Goal: Transaction & Acquisition: Purchase product/service

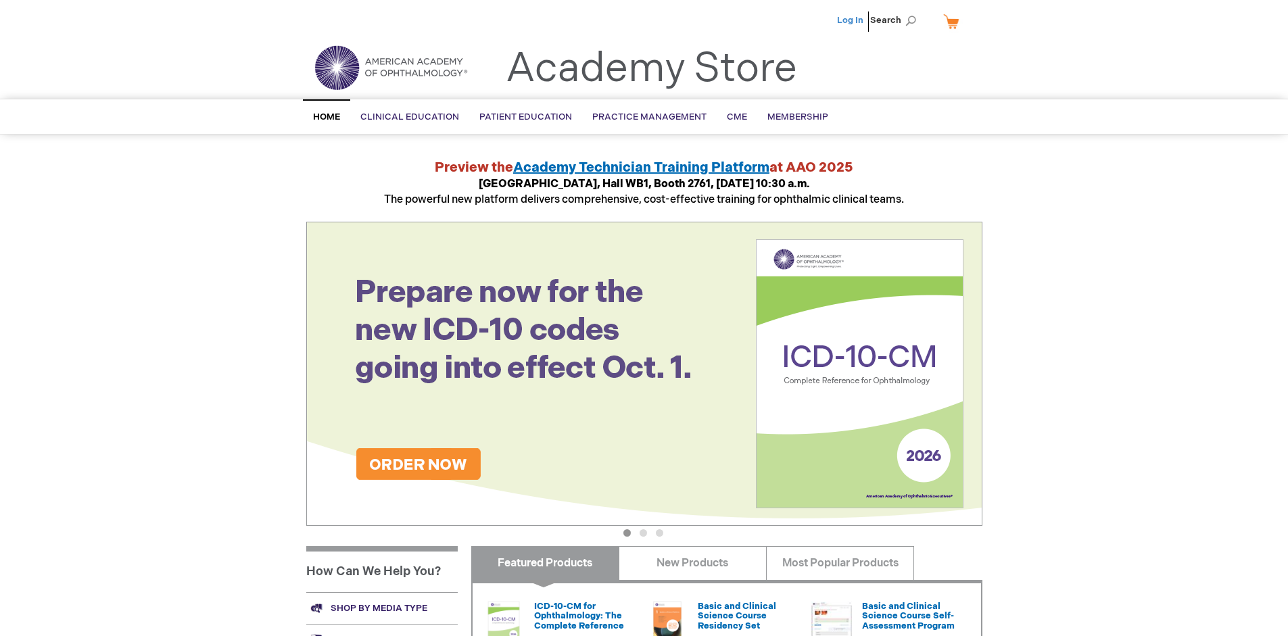
click at [851, 20] on link "Log In" at bounding box center [850, 20] width 26 height 11
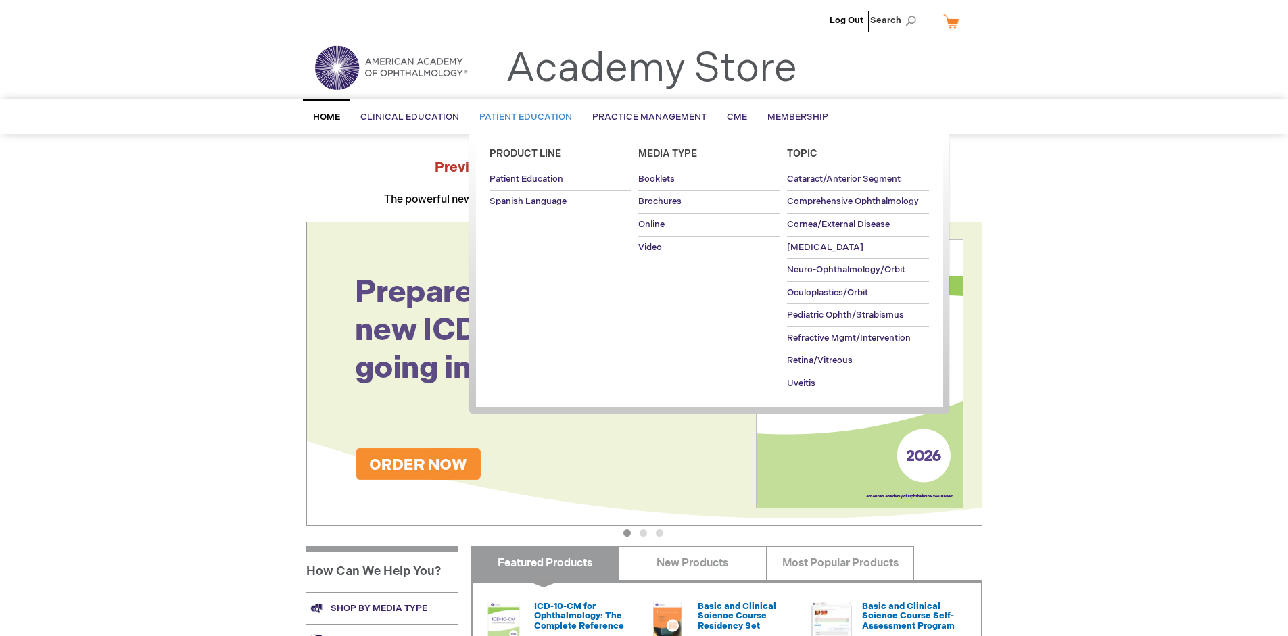
click at [522, 117] on span "Patient Education" at bounding box center [525, 117] width 93 height 11
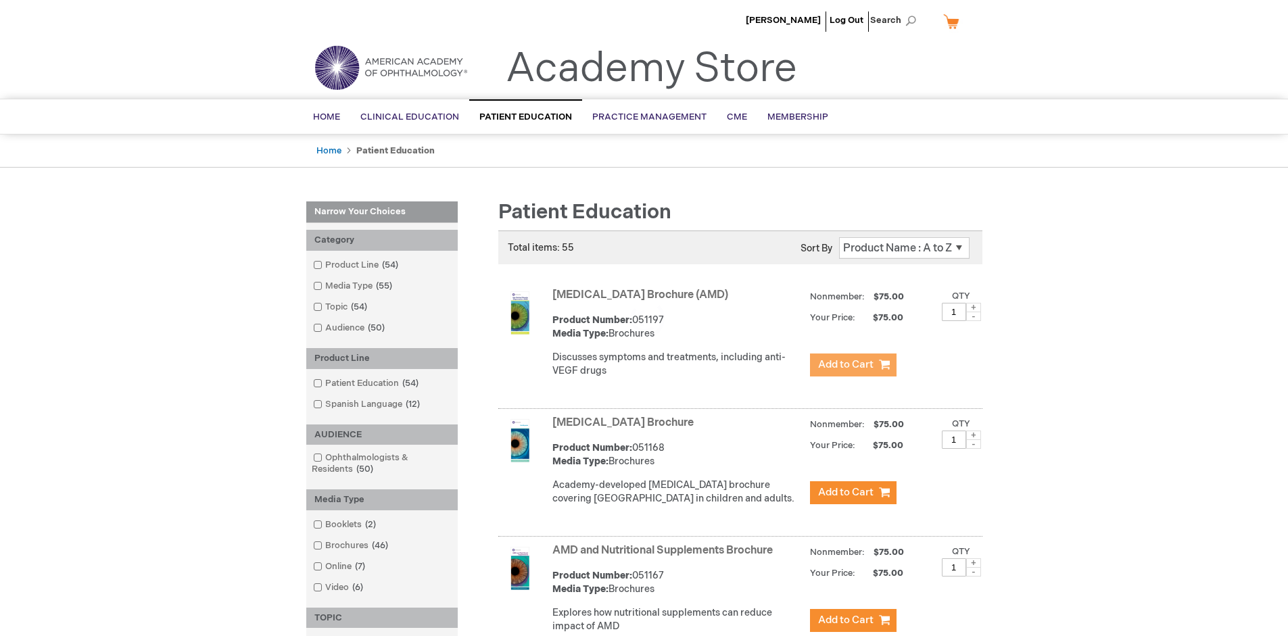
click at [853, 365] on span "Add to Cart" at bounding box center [845, 364] width 55 height 13
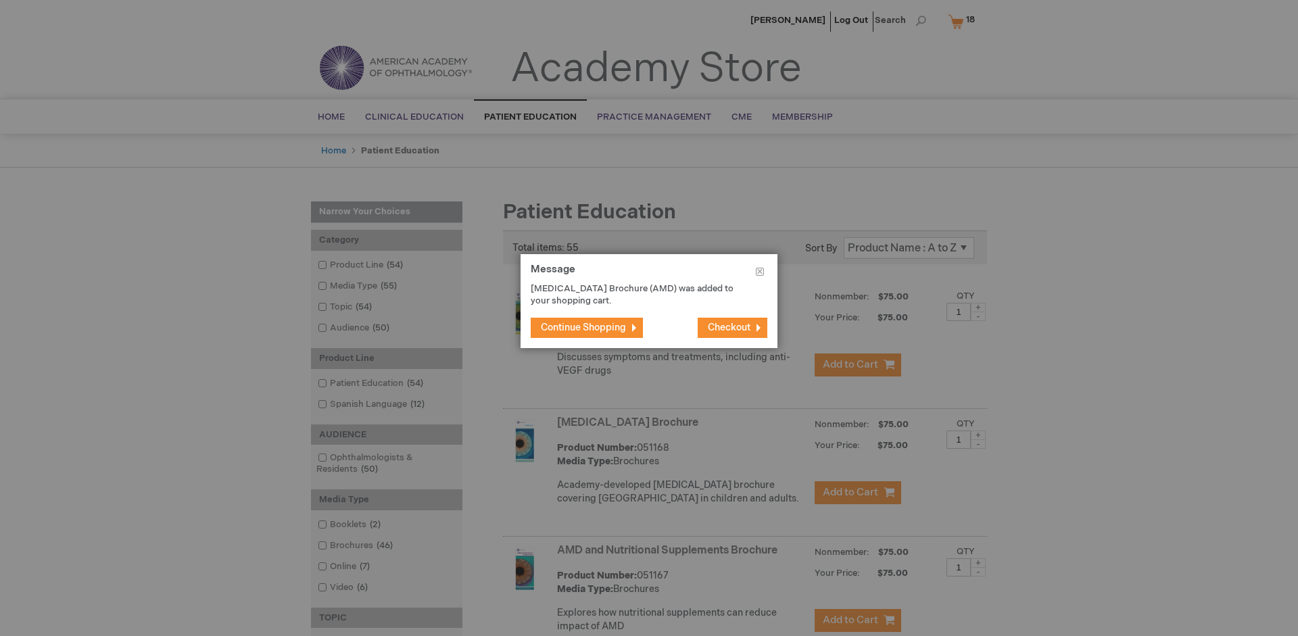
click at [583, 327] on span "Continue Shopping" at bounding box center [583, 327] width 85 height 11
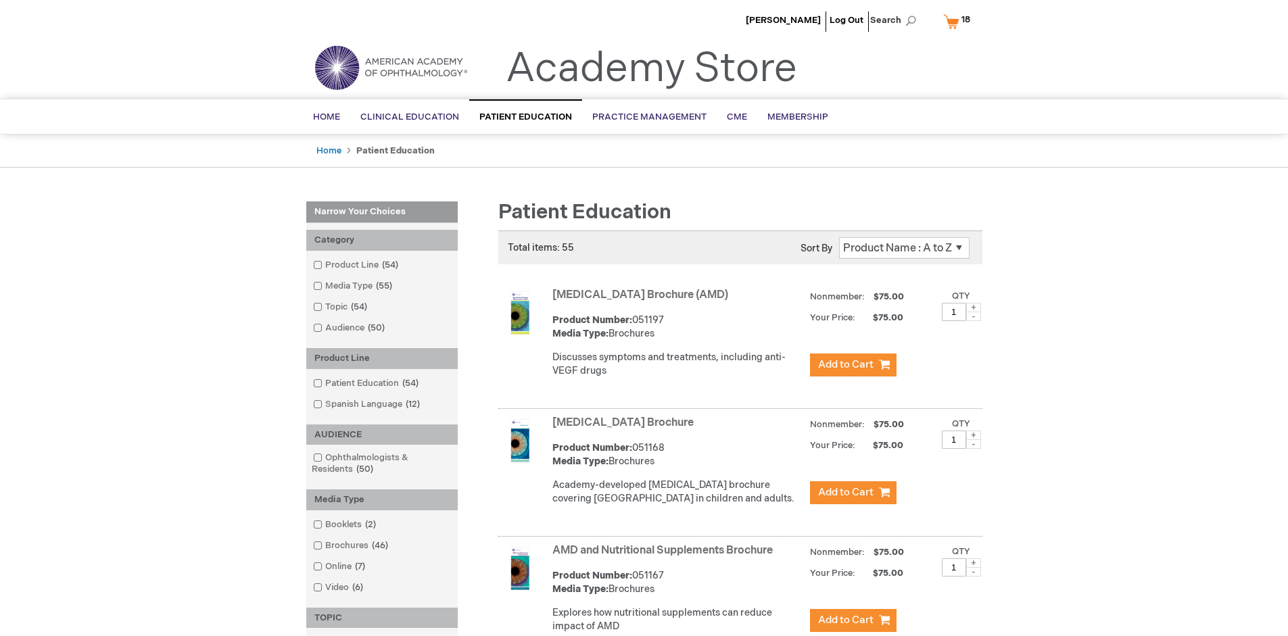
click at [665, 557] on link "AMD and Nutritional Supplements Brochure" at bounding box center [662, 550] width 220 height 13
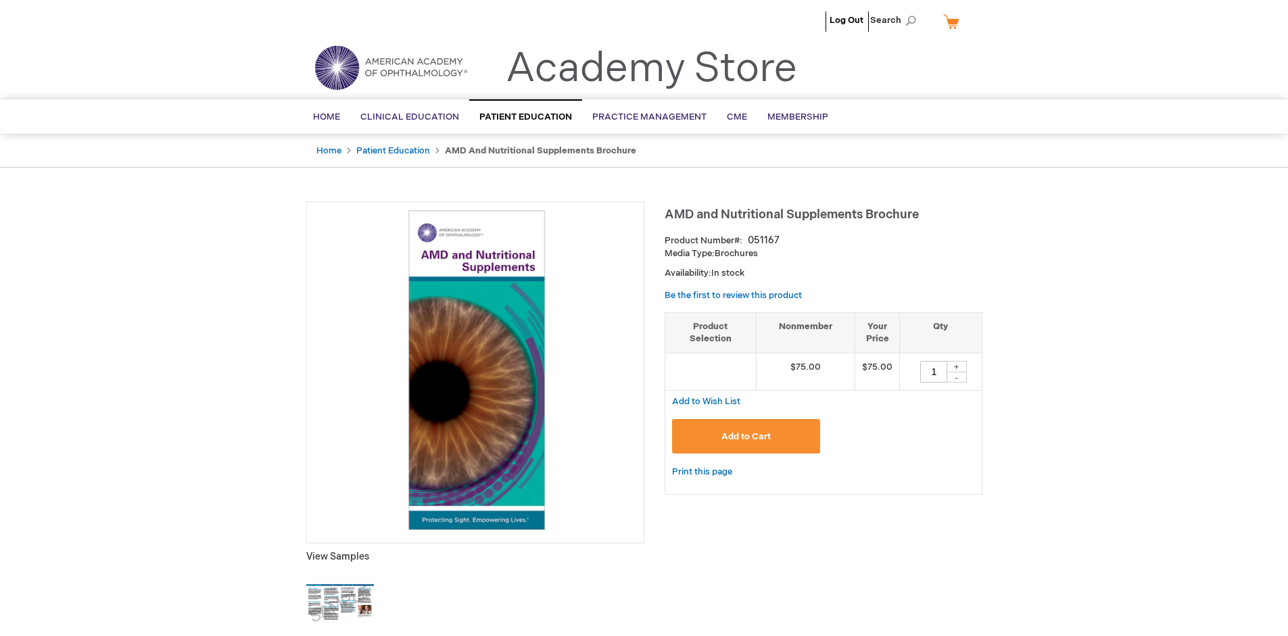
type input "1"
click at [746, 436] on span "Add to Cart" at bounding box center [745, 436] width 49 height 11
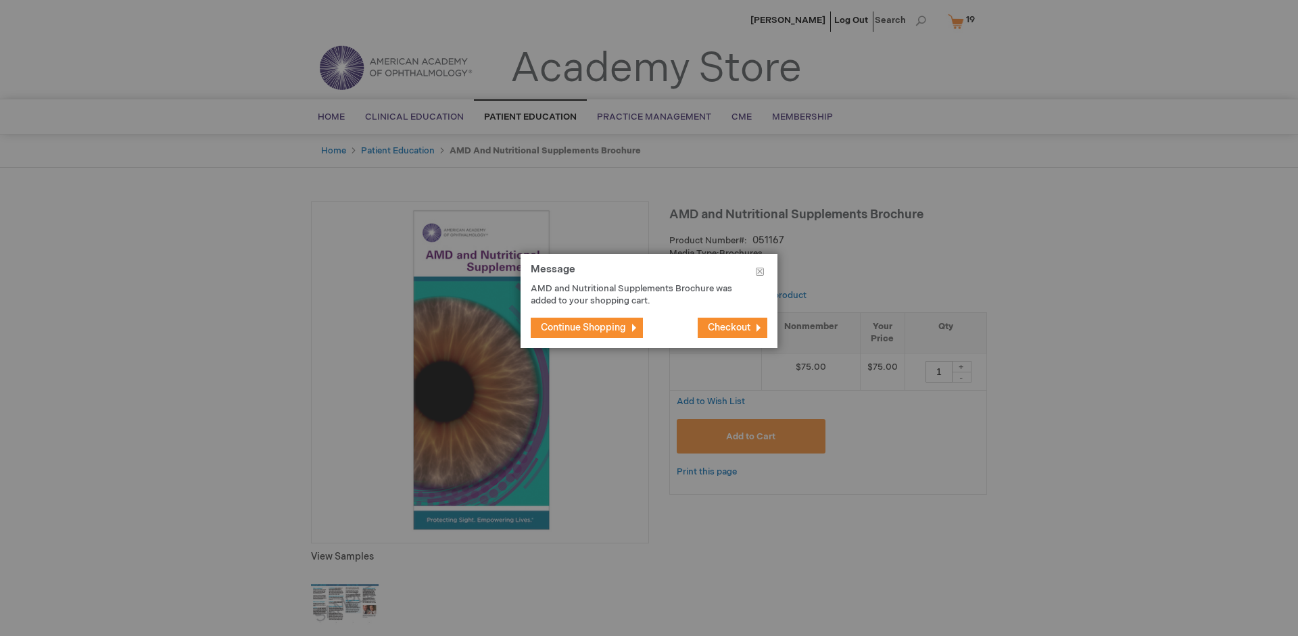
click at [583, 327] on span "Continue Shopping" at bounding box center [583, 327] width 85 height 11
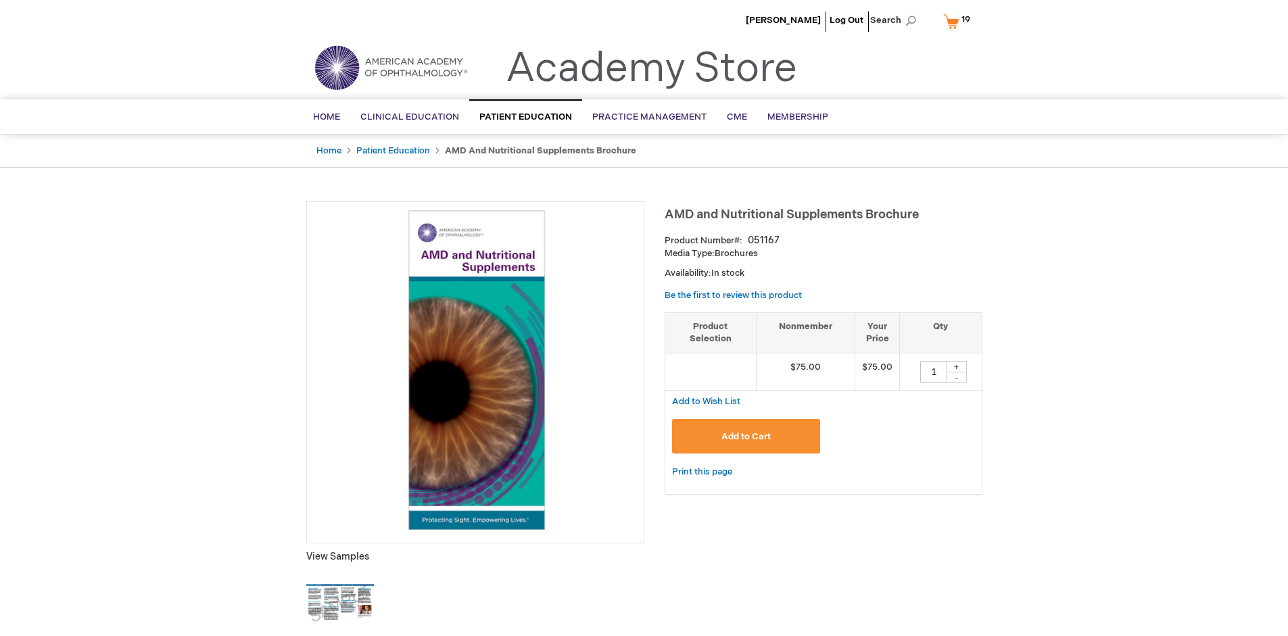
click at [959, 21] on span "19 19 items" at bounding box center [965, 19] width 13 height 16
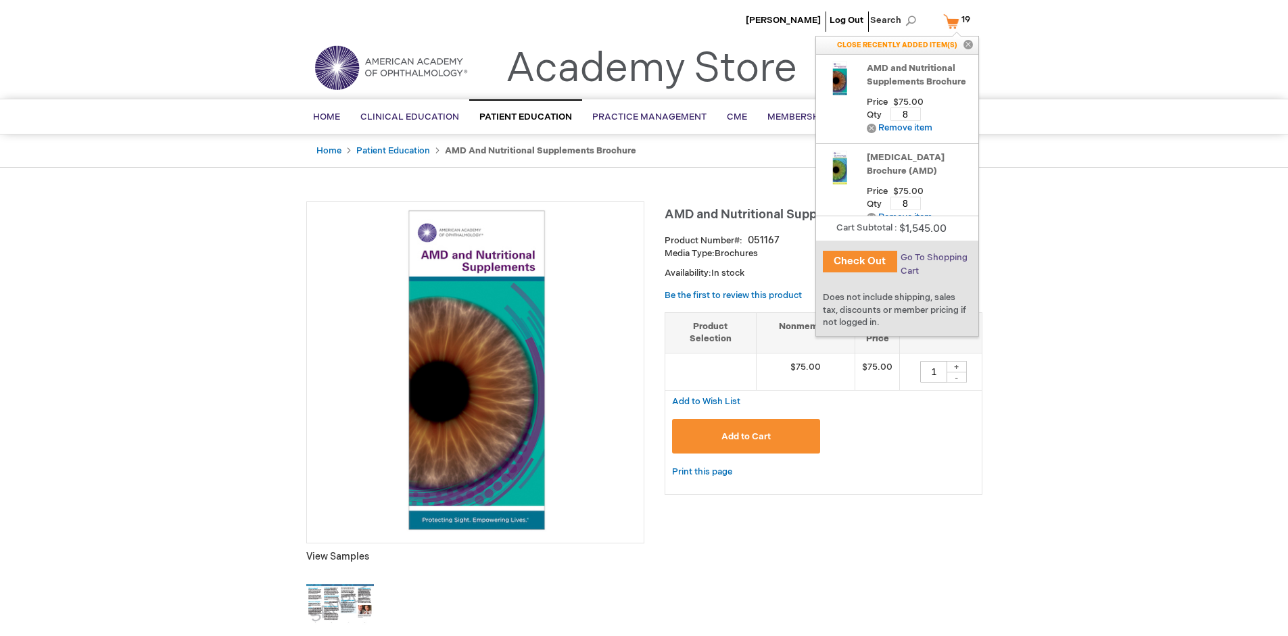
click at [933, 258] on span "Go To Shopping Cart" at bounding box center [934, 264] width 67 height 24
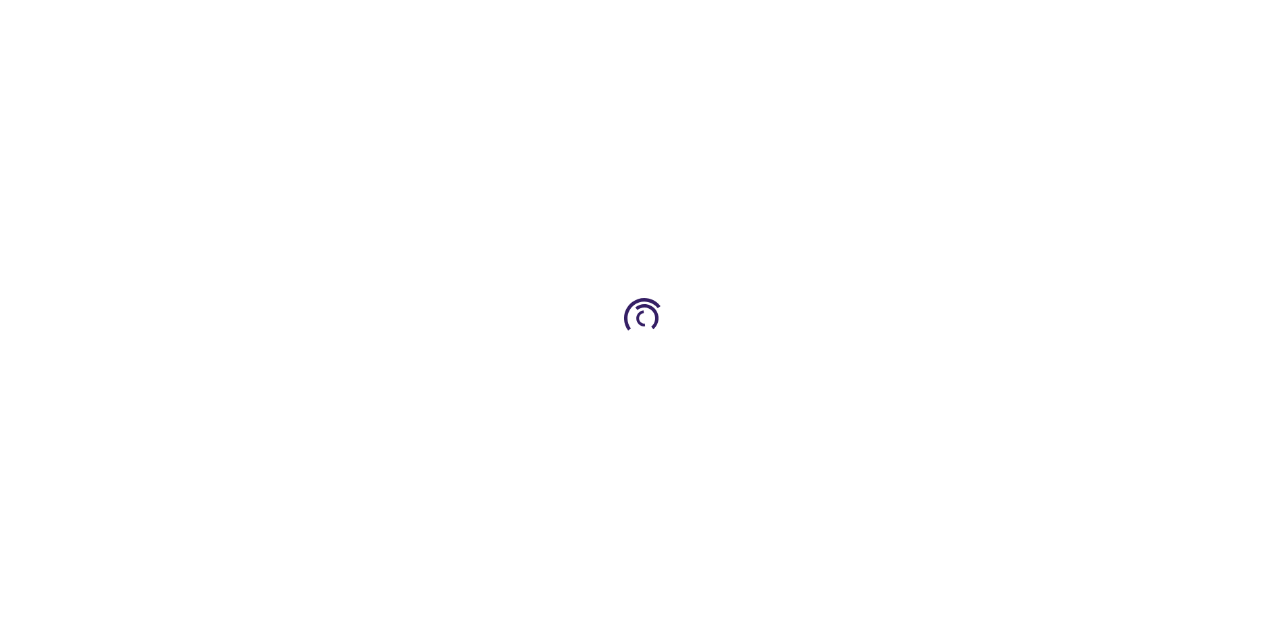
select select "US"
select select "41"
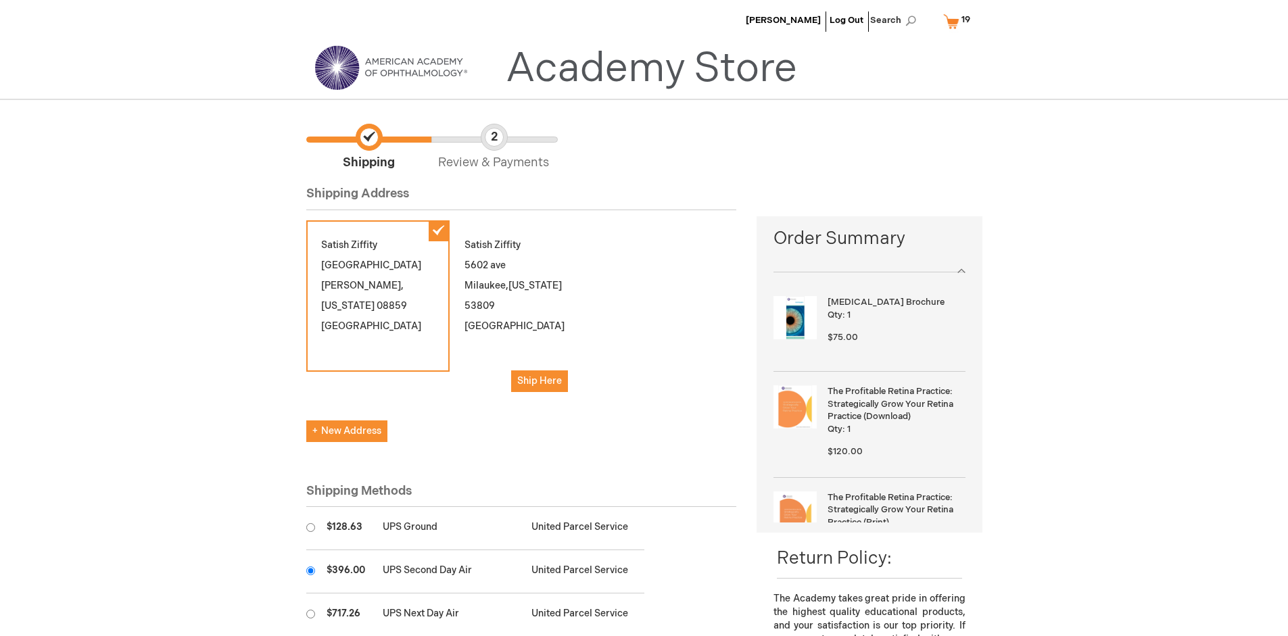
click at [310, 571] on input "radio" at bounding box center [310, 571] width 9 height 9
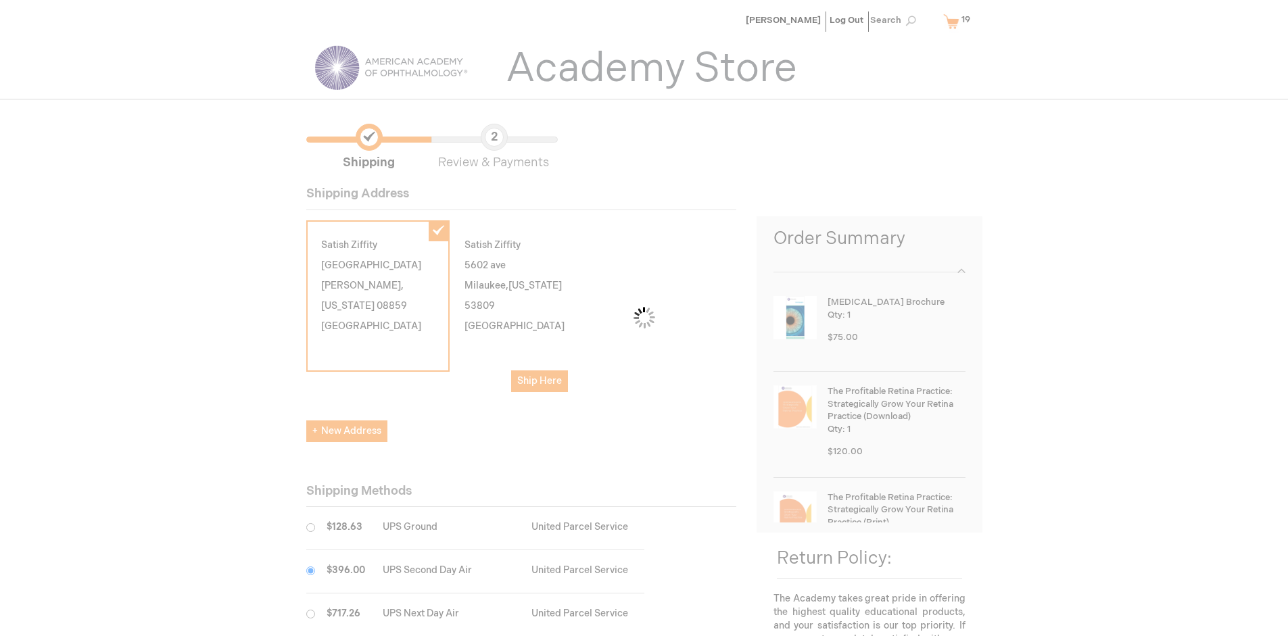
scroll to position [68, 0]
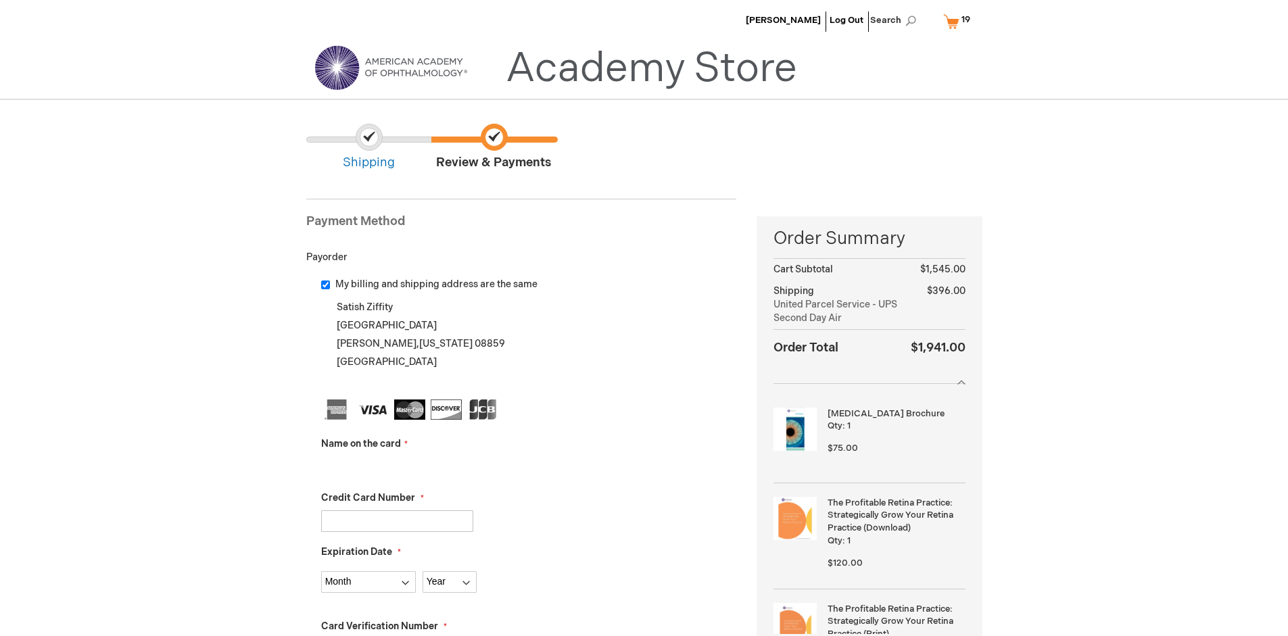
click at [397, 466] on input "Name on the card" at bounding box center [397, 467] width 152 height 22
